Goal: Find specific page/section: Find specific page/section

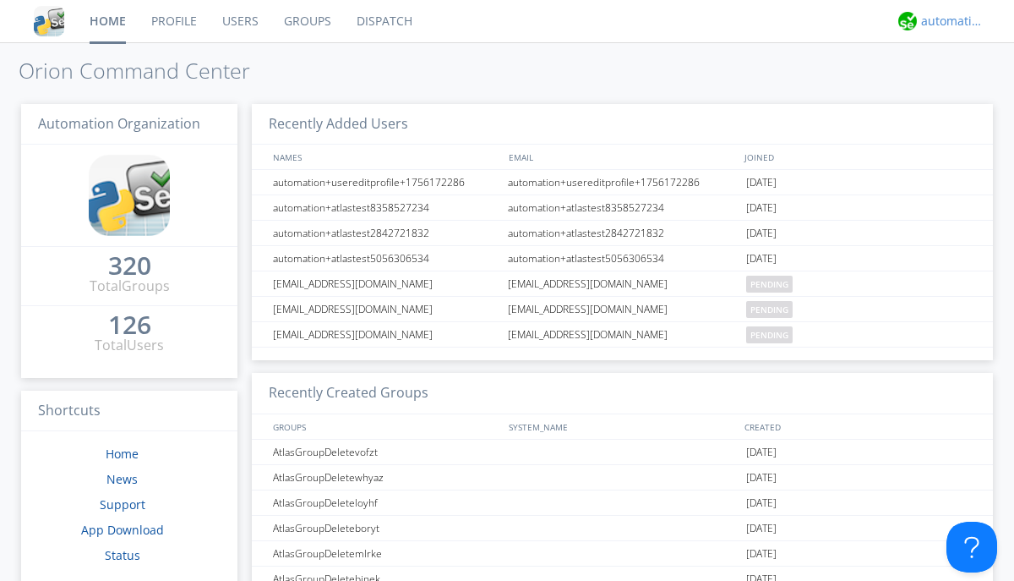
click at [948, 21] on div "automation+atlas" at bounding box center [952, 21] width 63 height 17
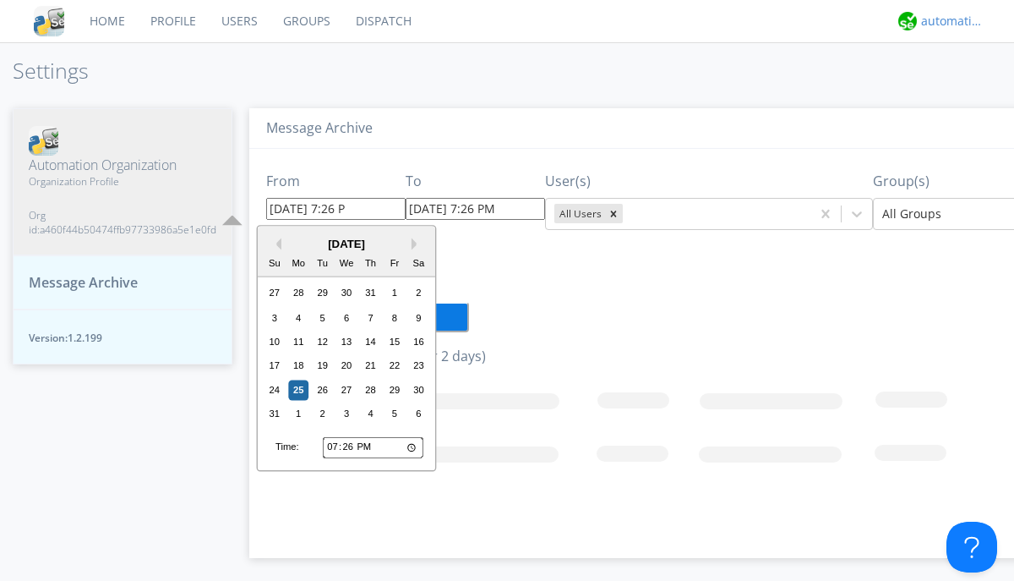
type input "[DATE] 7:26 PM"
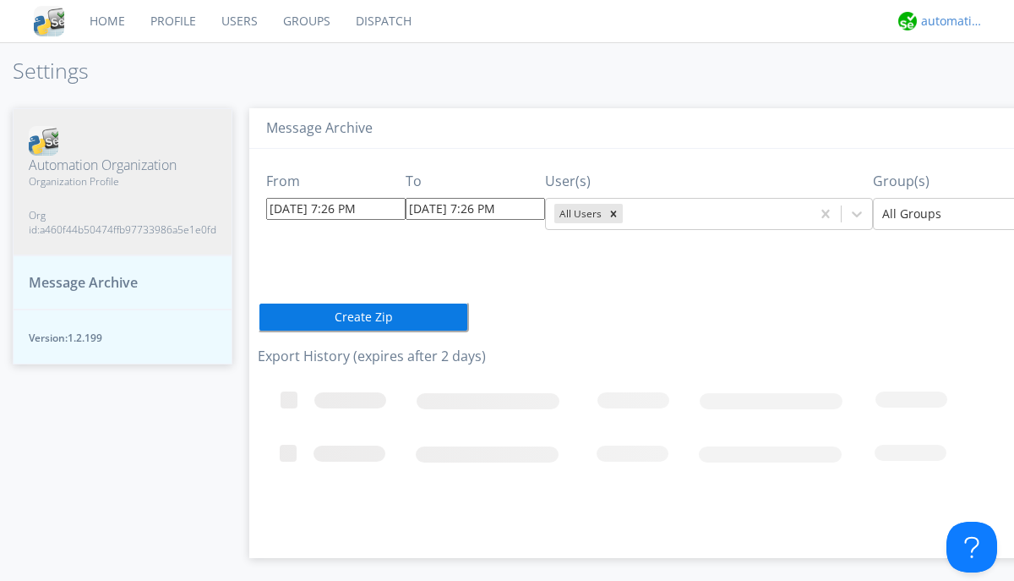
click at [948, 21] on div "automation+atlas" at bounding box center [952, 21] width 63 height 17
